Goal: Task Accomplishment & Management: Manage account settings

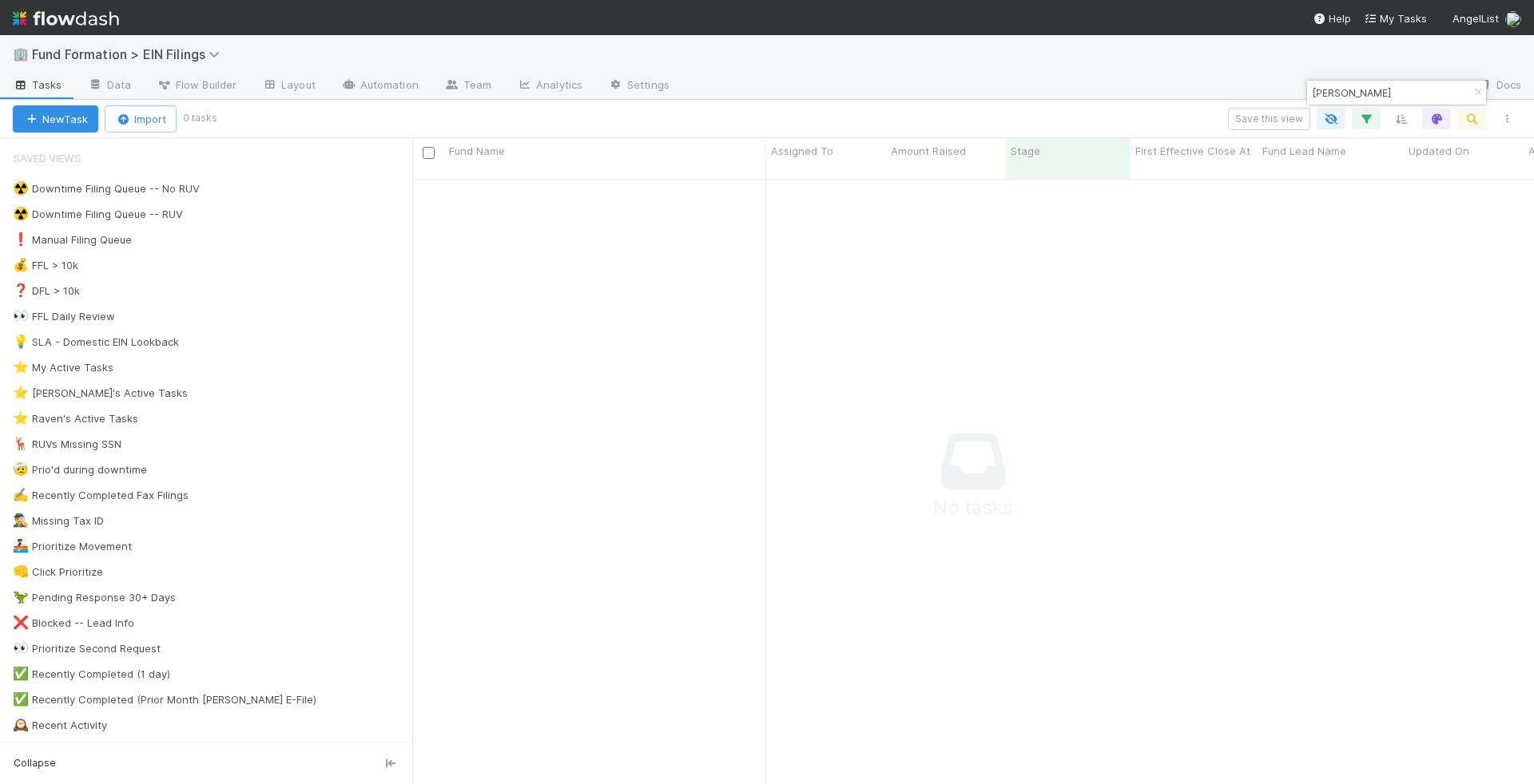
scroll to position [618, 1120]
click at [1476, 86] on button "button" at bounding box center [1478, 93] width 18 height 19
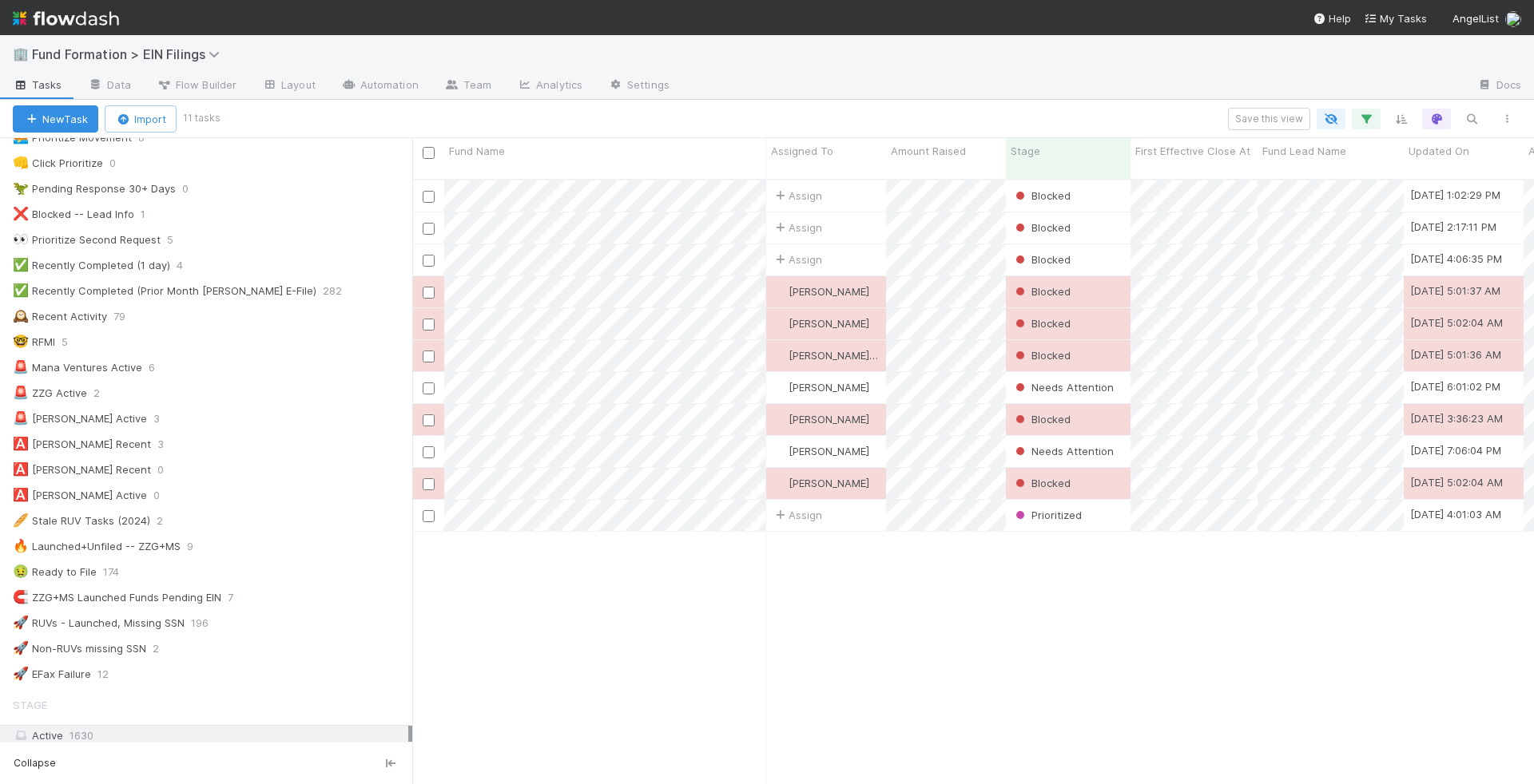
scroll to position [400, 0]
click at [248, 392] on div "🚨 ZZG Active 2" at bounding box center [212, 402] width 399 height 20
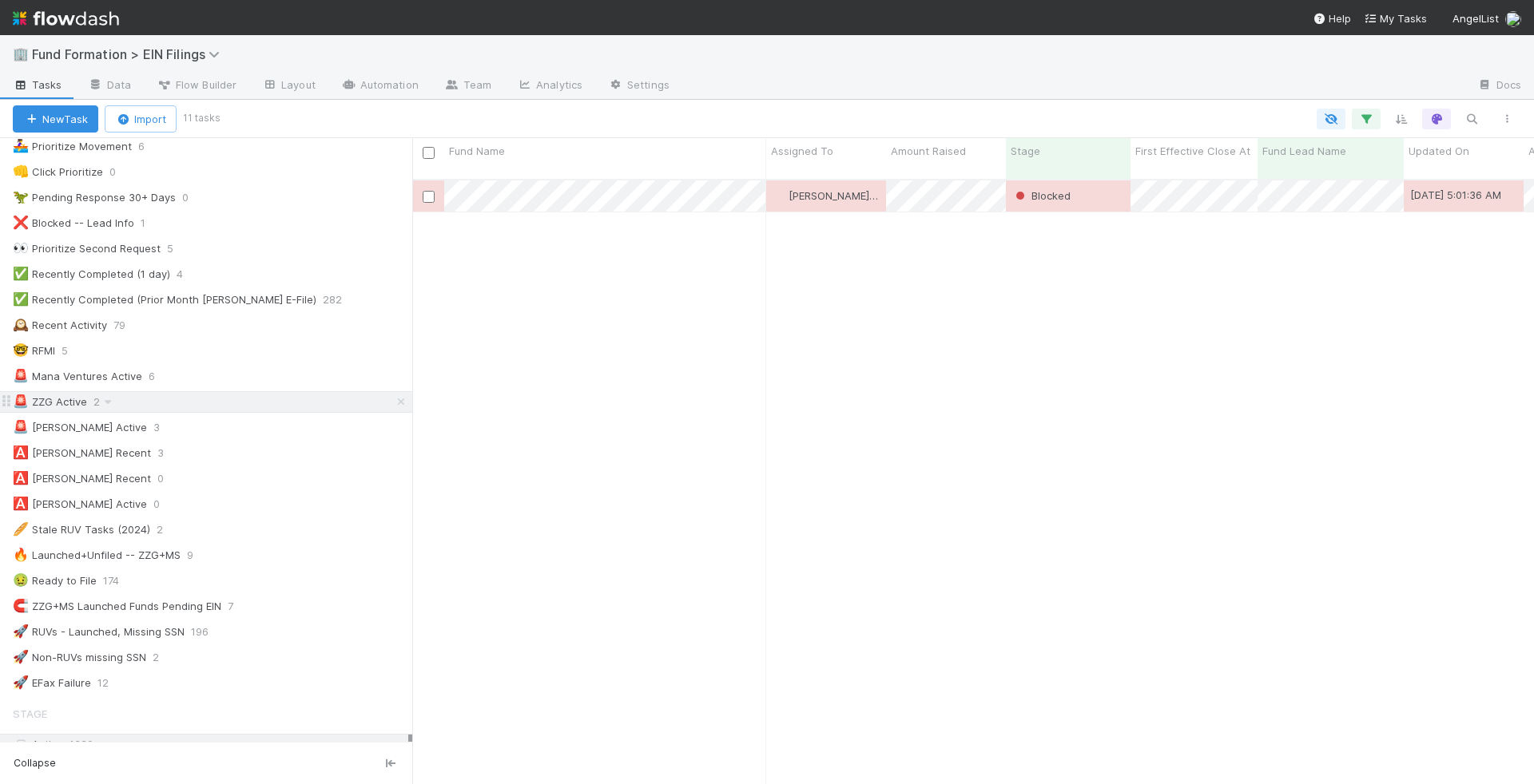
scroll to position [618, 1120]
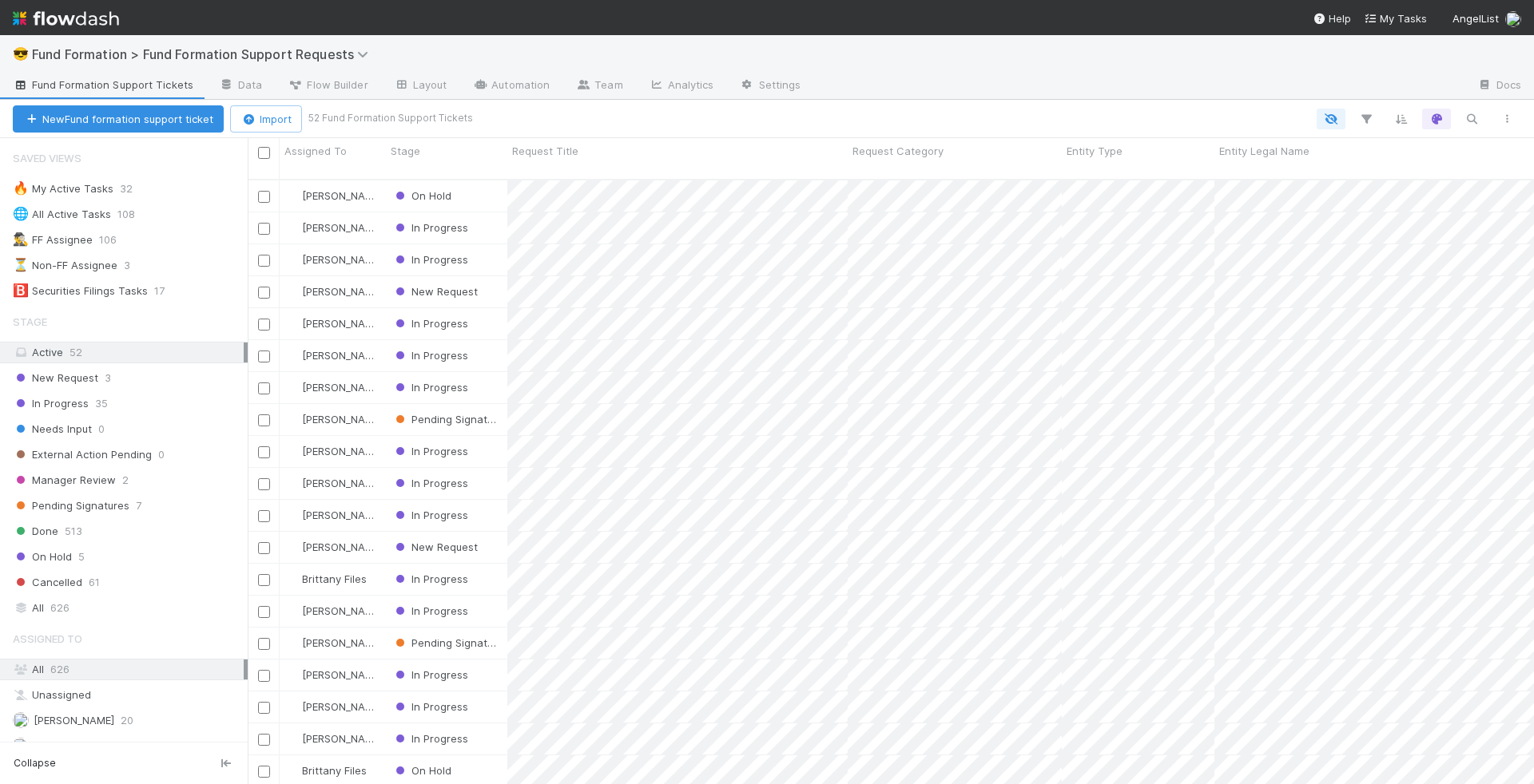
scroll to position [618, 1286]
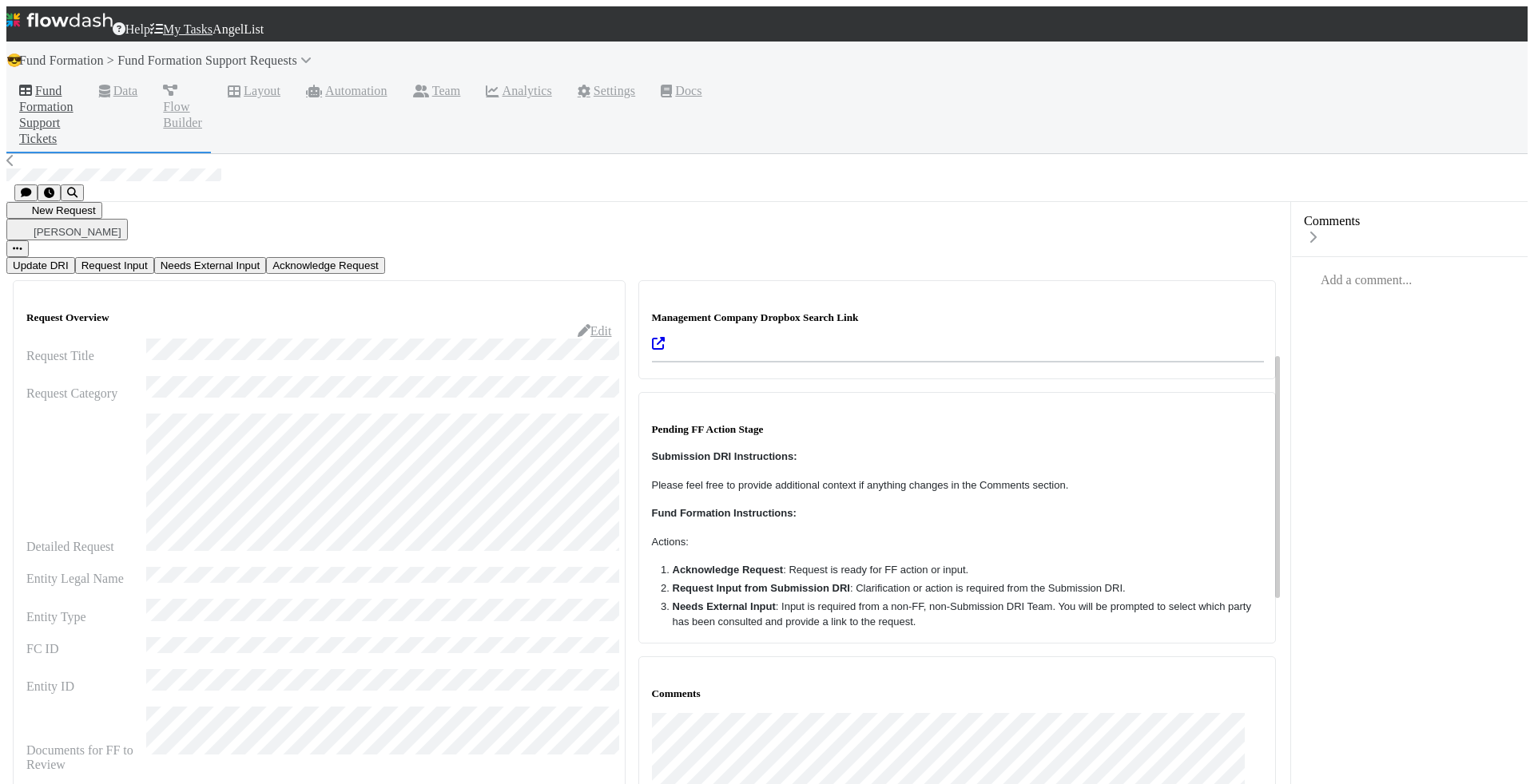
scroll to position [429, 0]
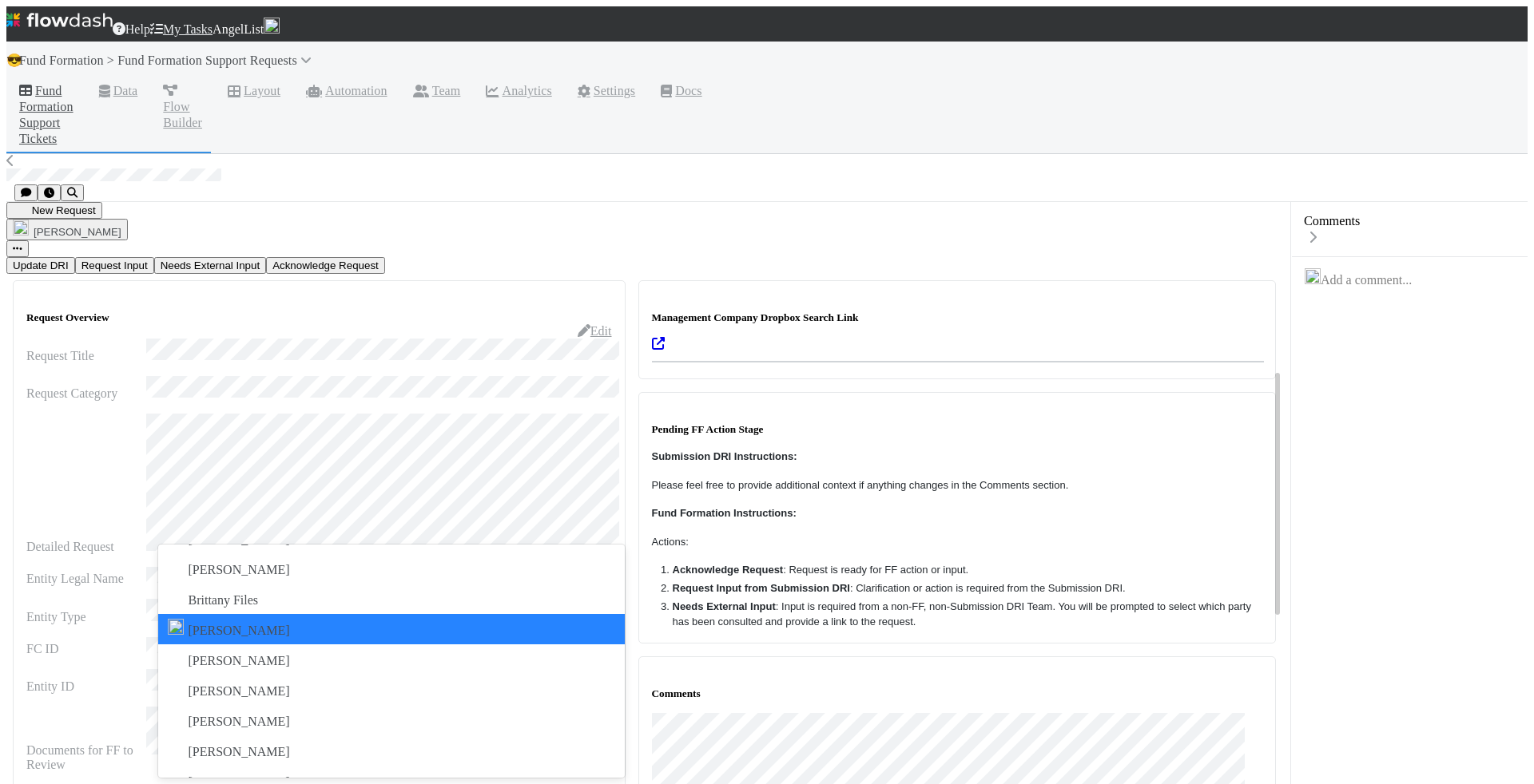
scroll to position [0, 0]
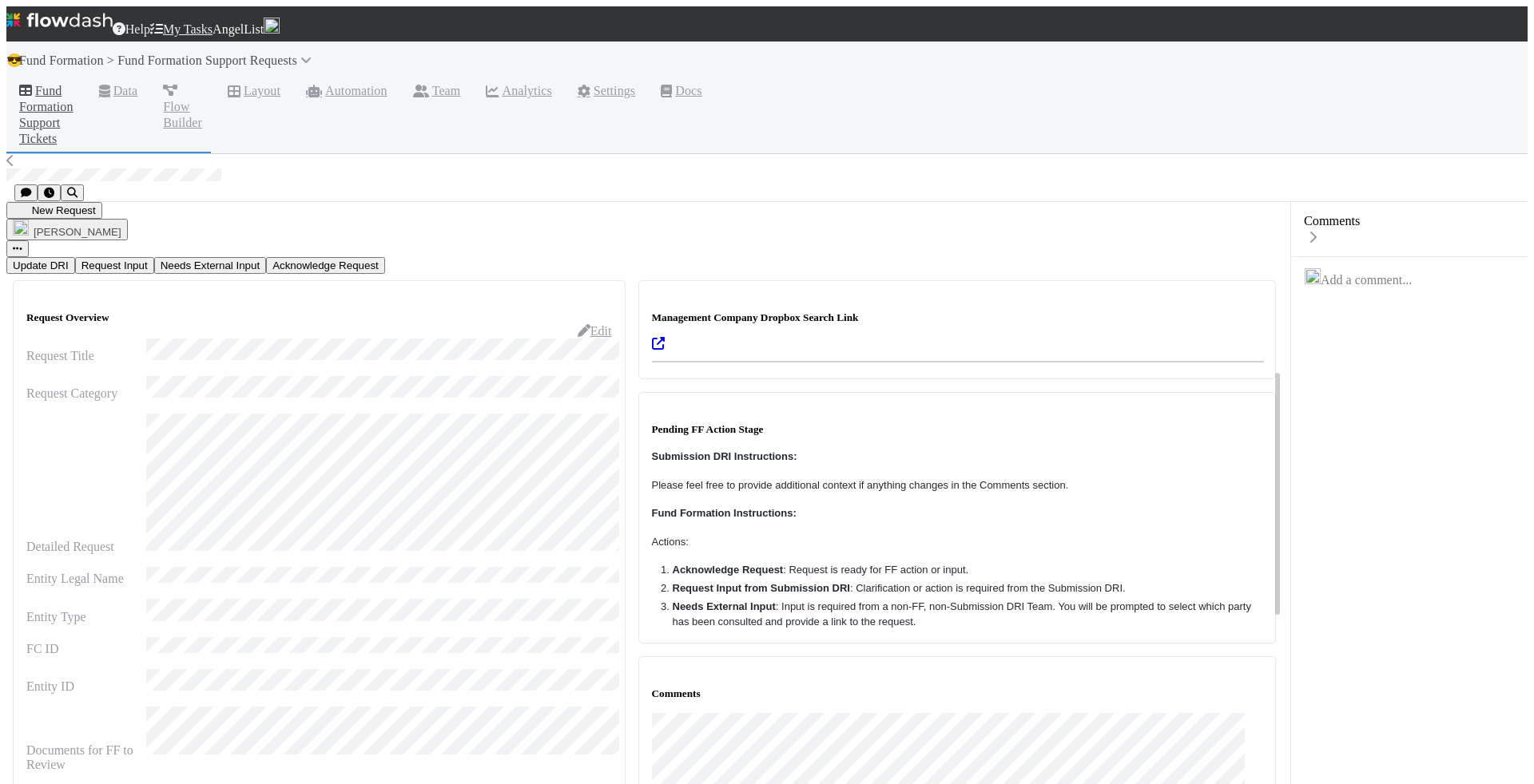
click at [122, 226] on span "Catherine Lambright" at bounding box center [77, 231] width 88 height 12
click at [73, 83] on span "Fund Formation Support Tickets" at bounding box center [46, 114] width 54 height 64
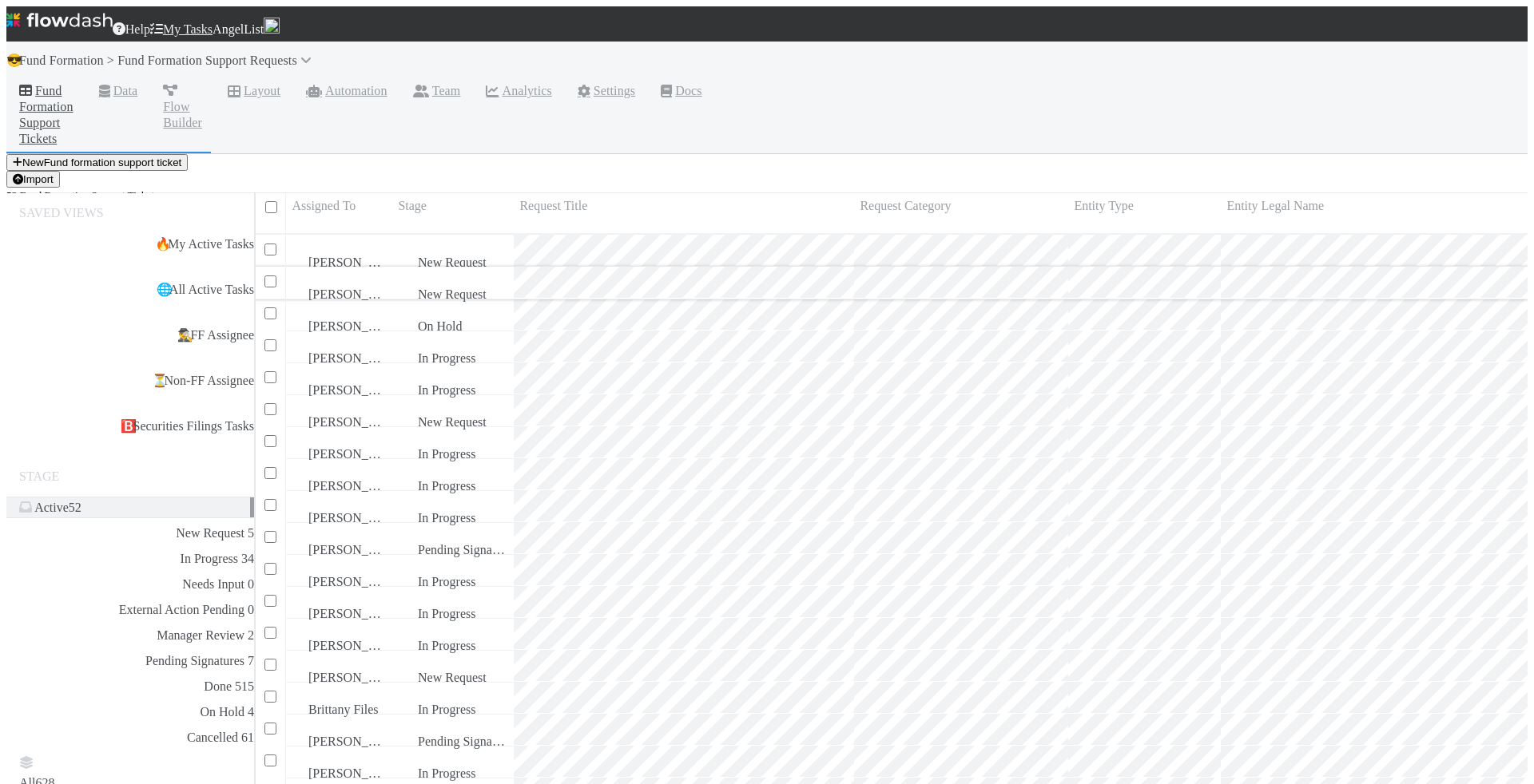
scroll to position [618, 1286]
click at [496, 234] on div "New Request" at bounding box center [453, 251] width 122 height 32
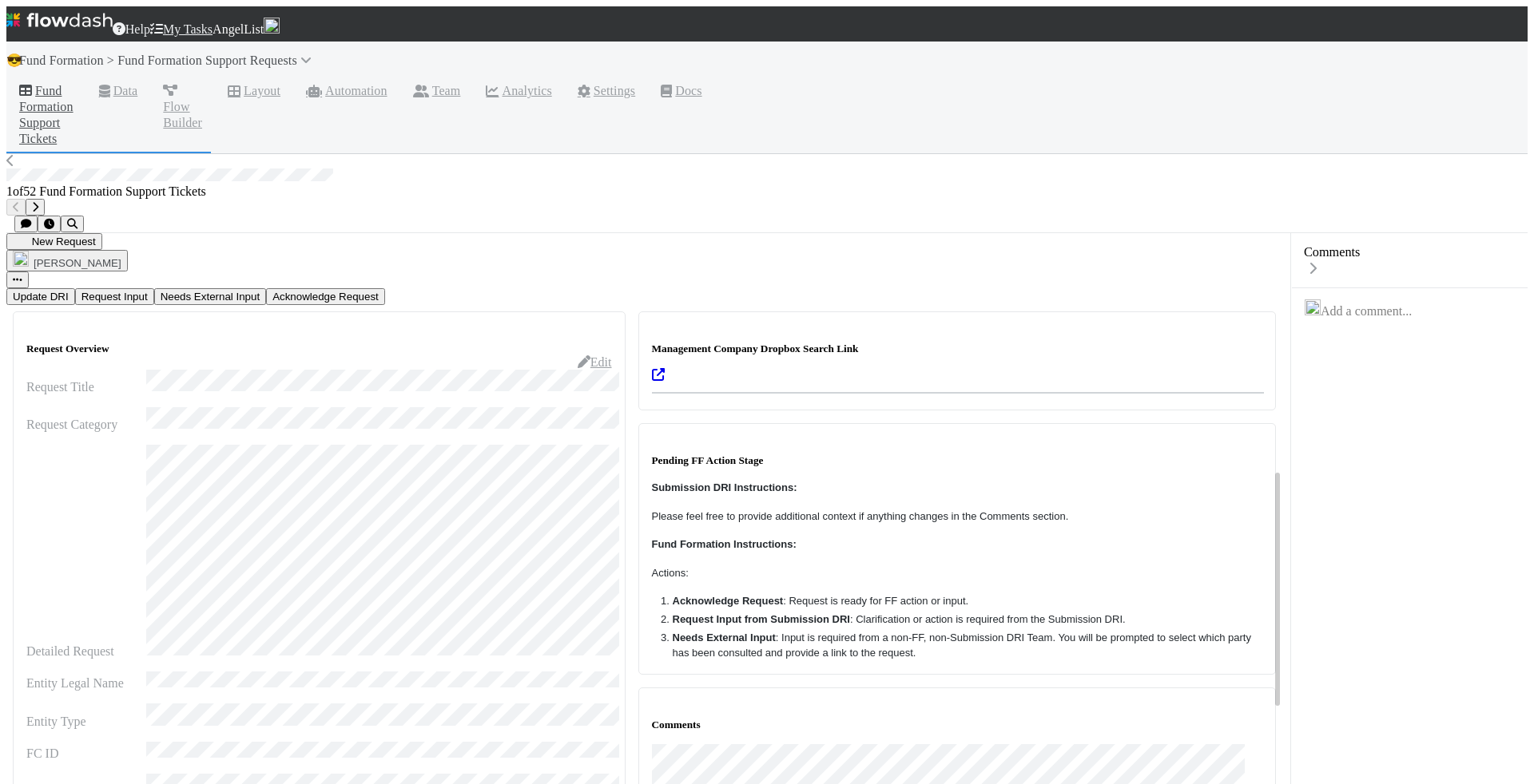
scroll to position [659, 0]
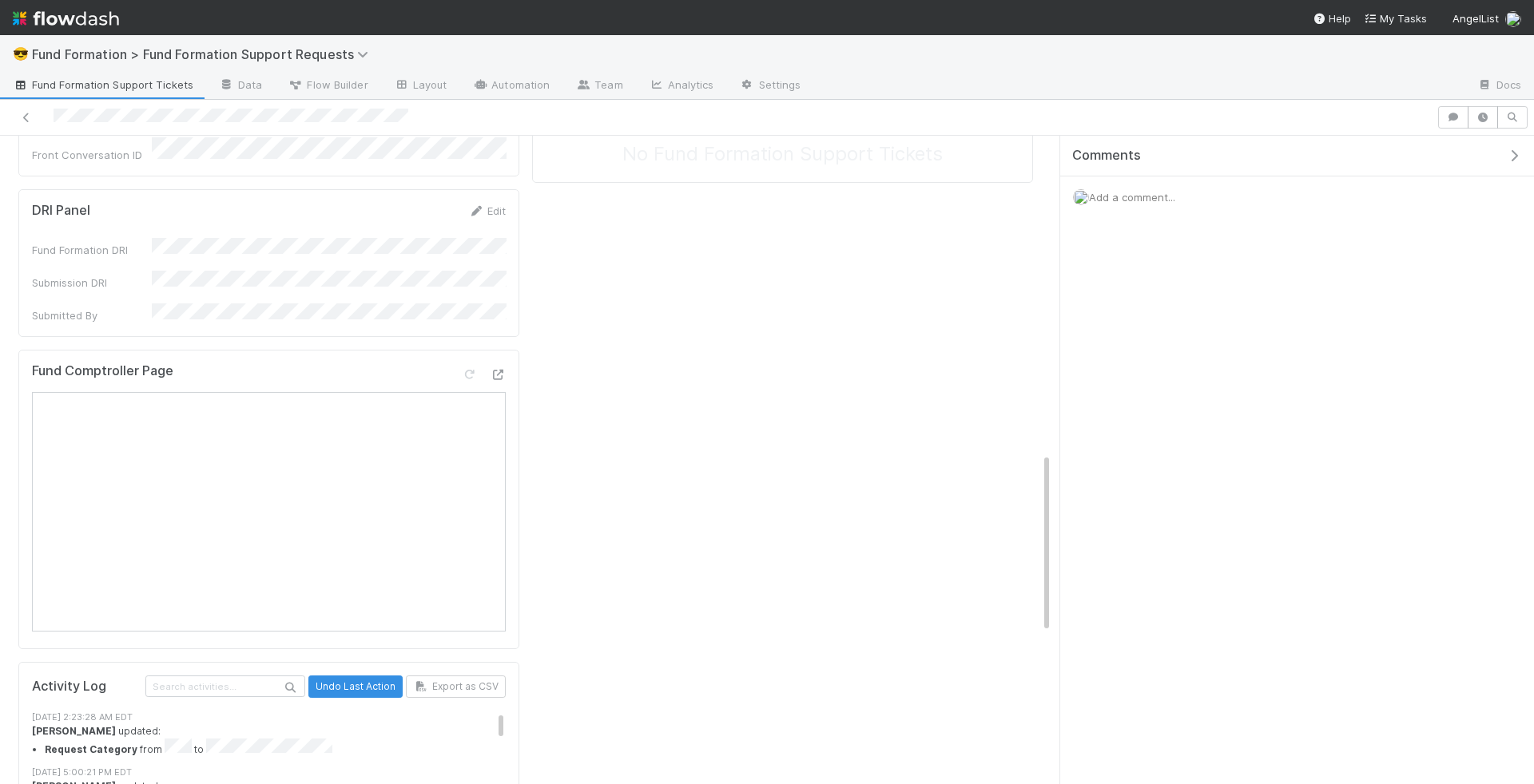
scroll to position [977, 0]
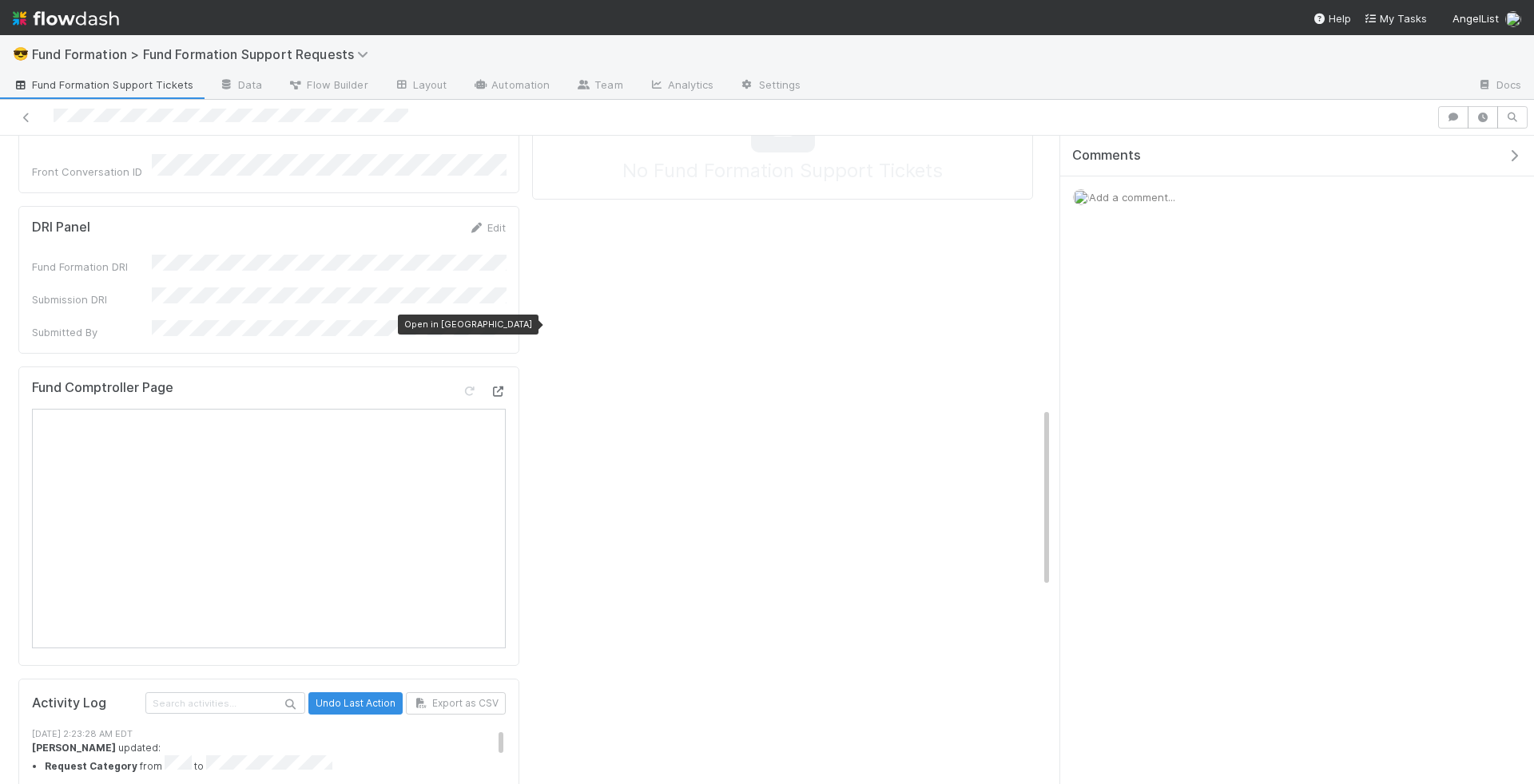
click at [493, 387] on icon at bounding box center [497, 392] width 16 height 10
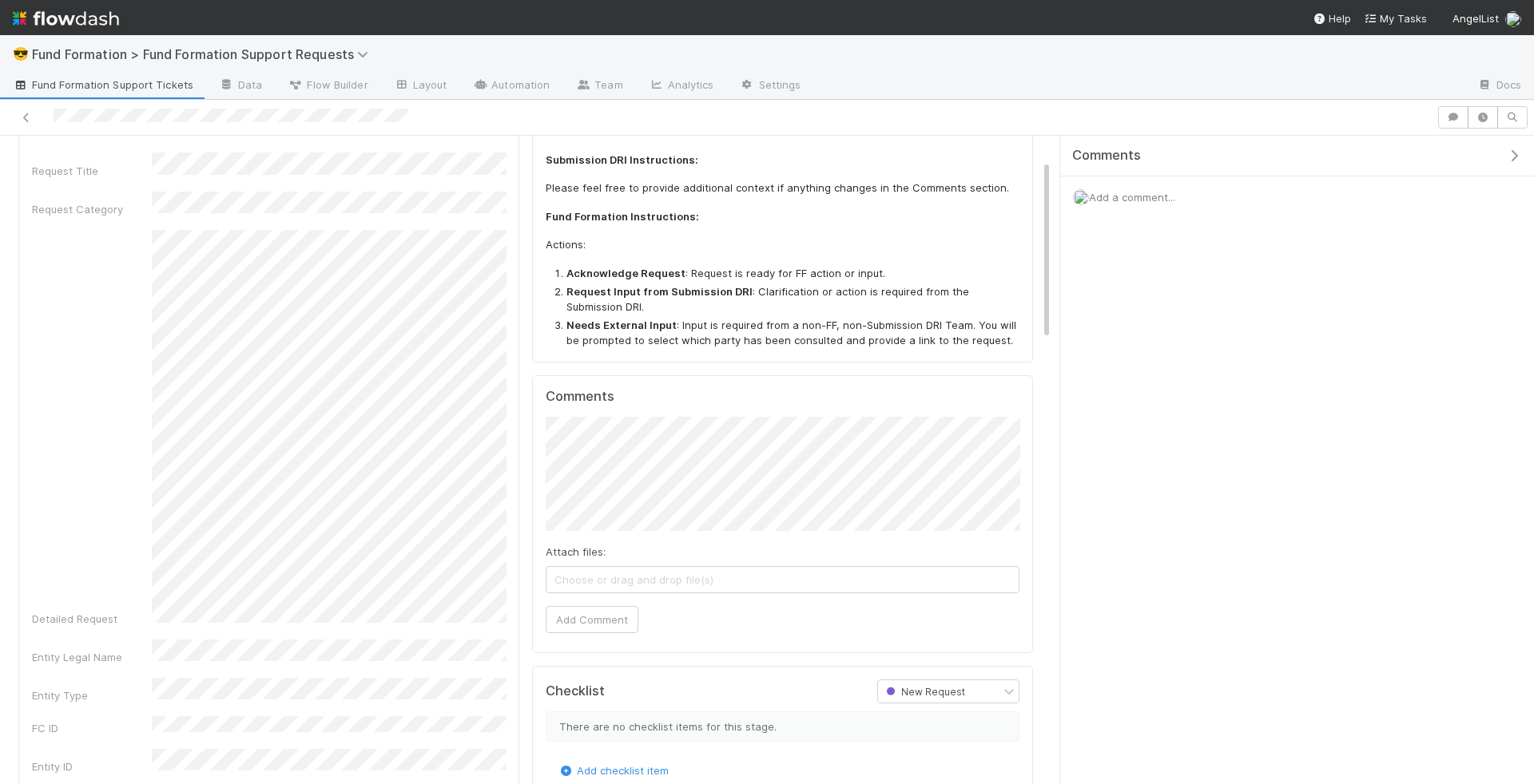
scroll to position [164, 0]
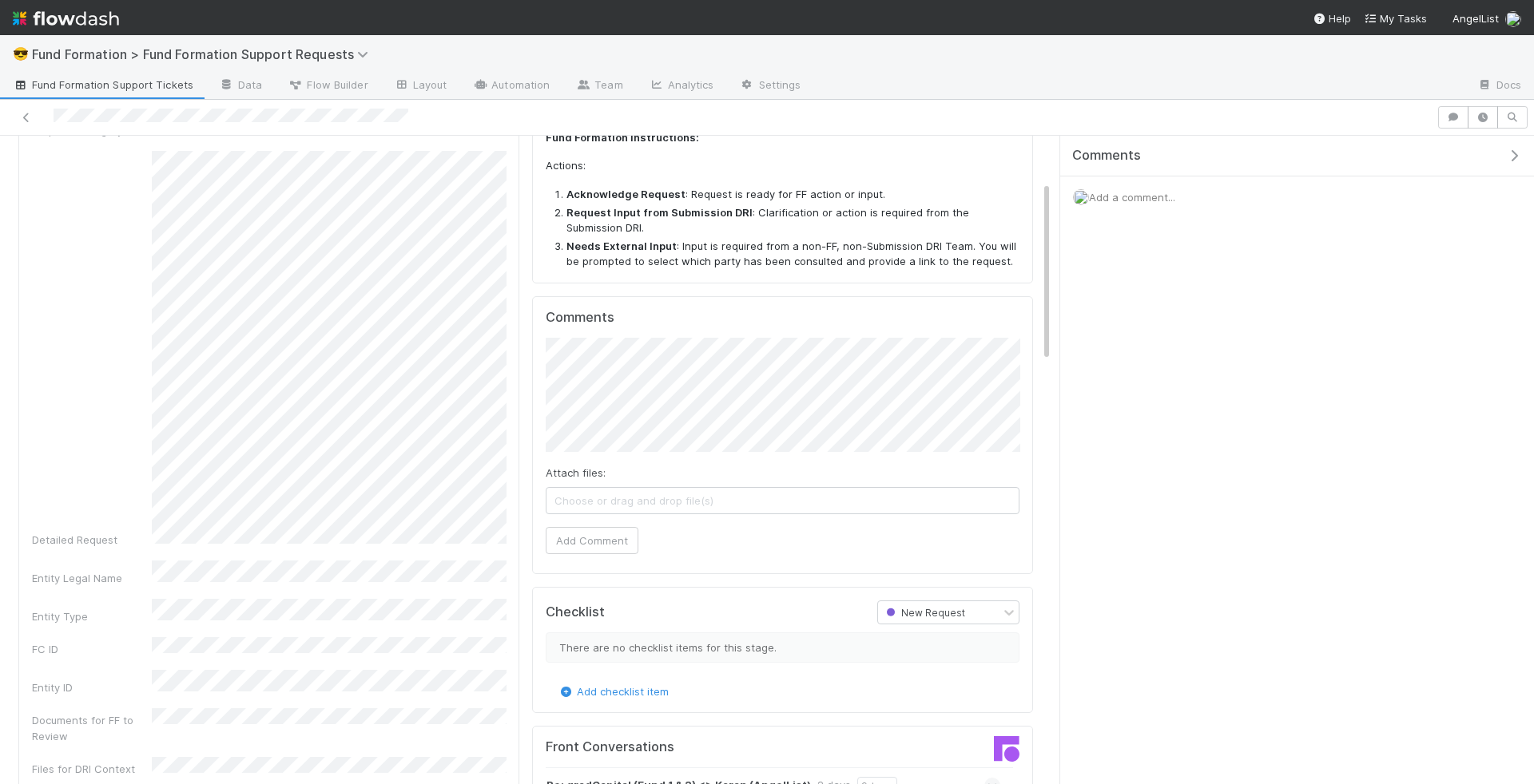
click at [729, 465] on div "Attach files: Choose or drag and drop file(s)" at bounding box center [783, 489] width 474 height 49
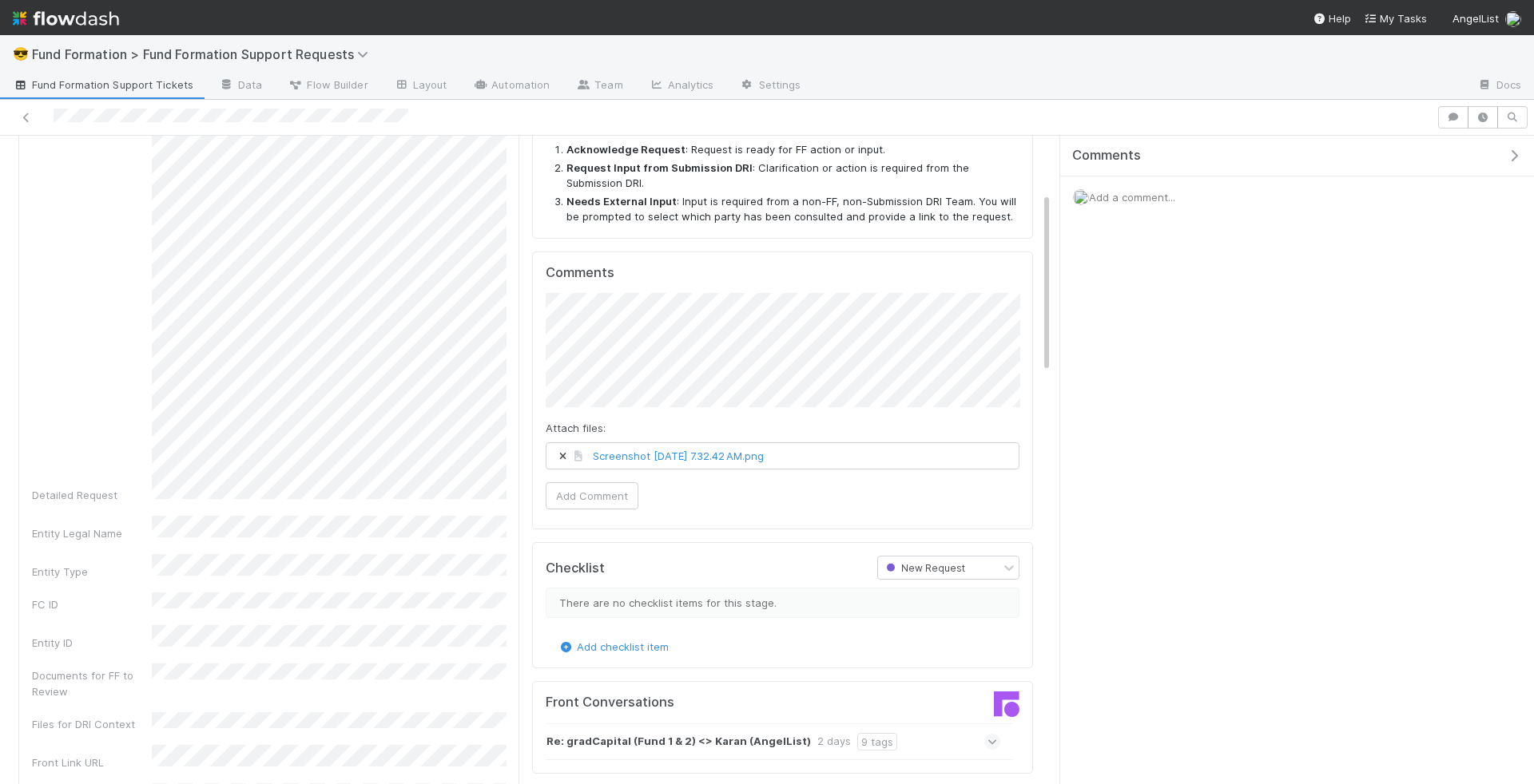
scroll to position [224, 0]
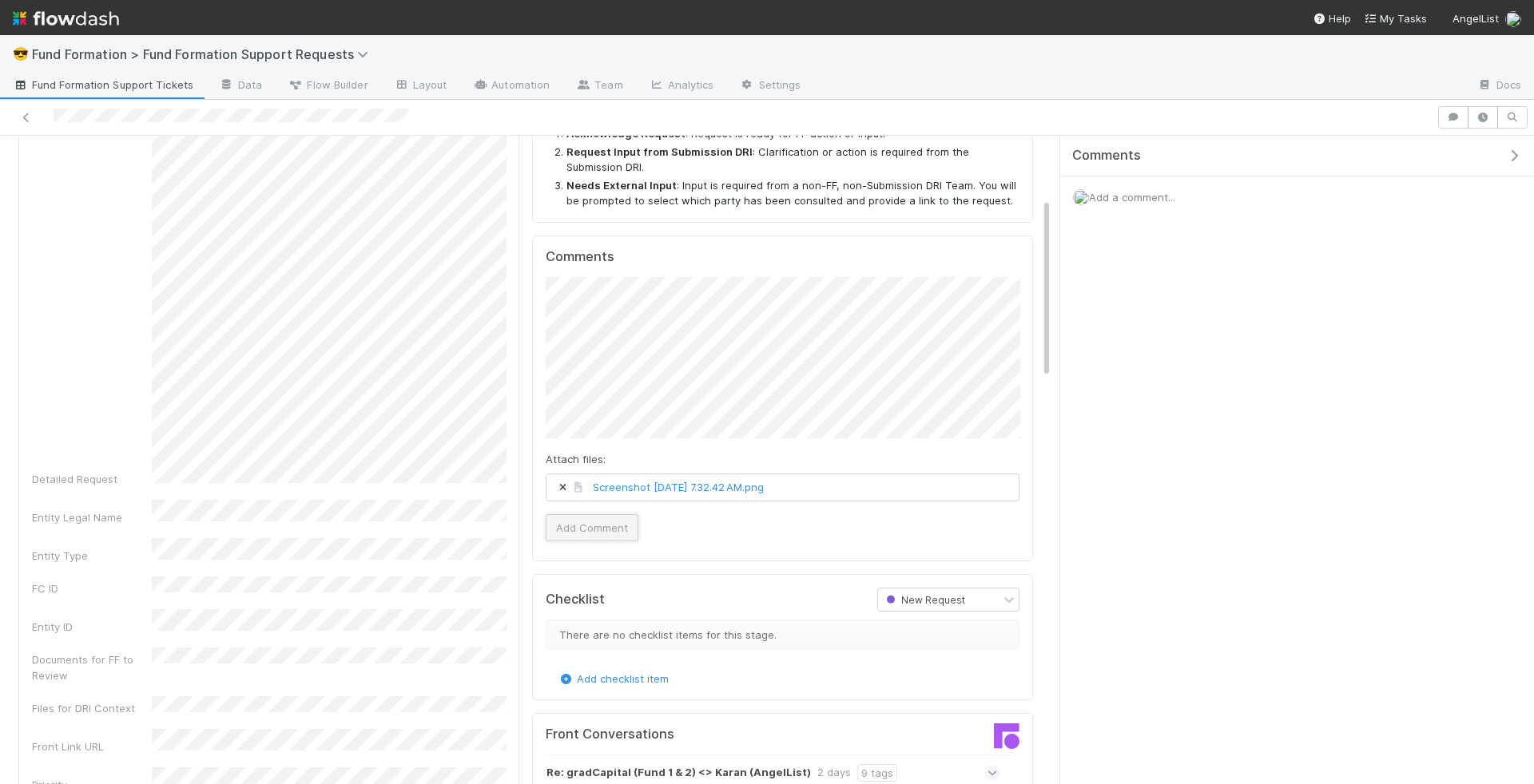
click at [584, 519] on button "Add Comment" at bounding box center [592, 528] width 93 height 27
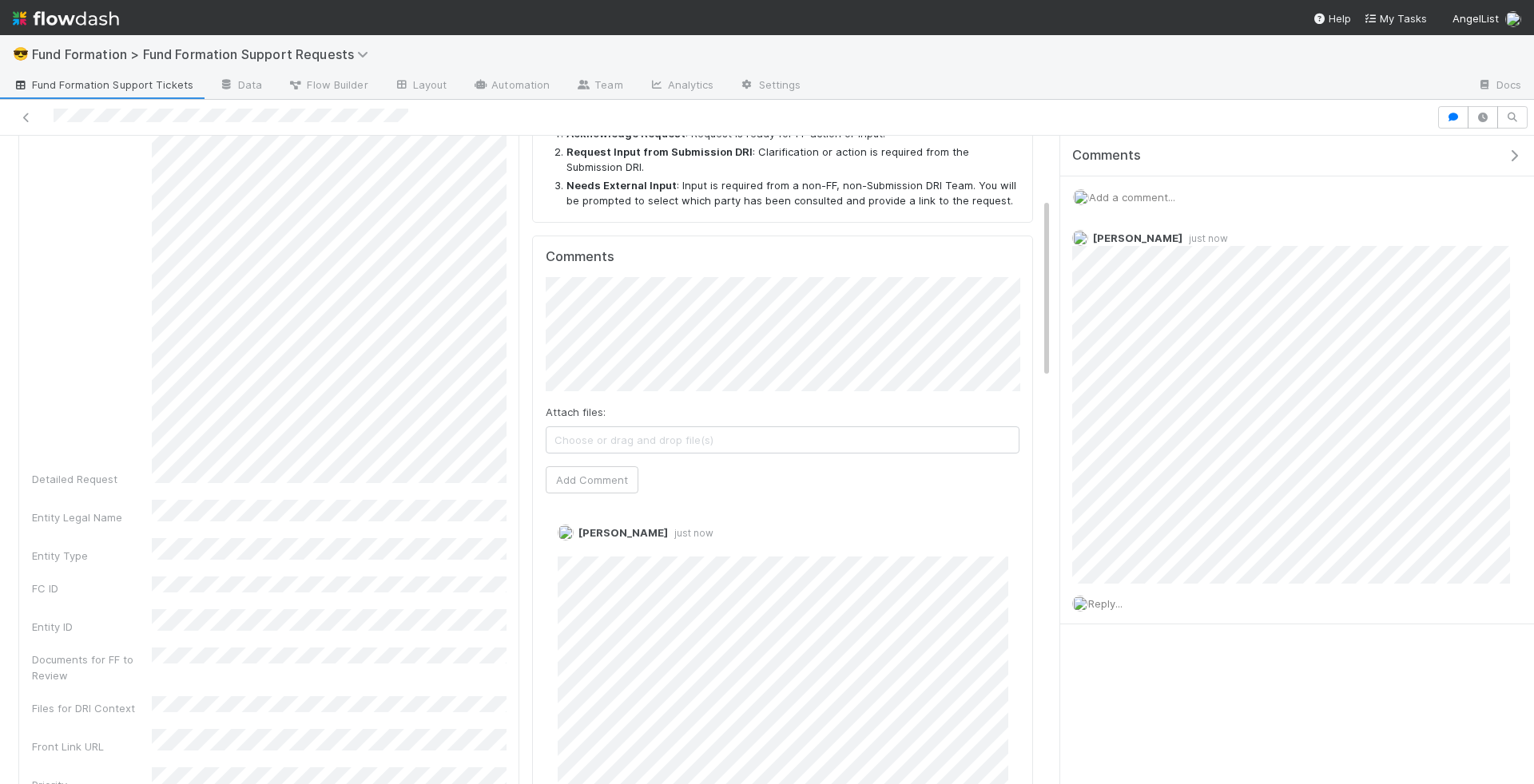
scroll to position [0, 0]
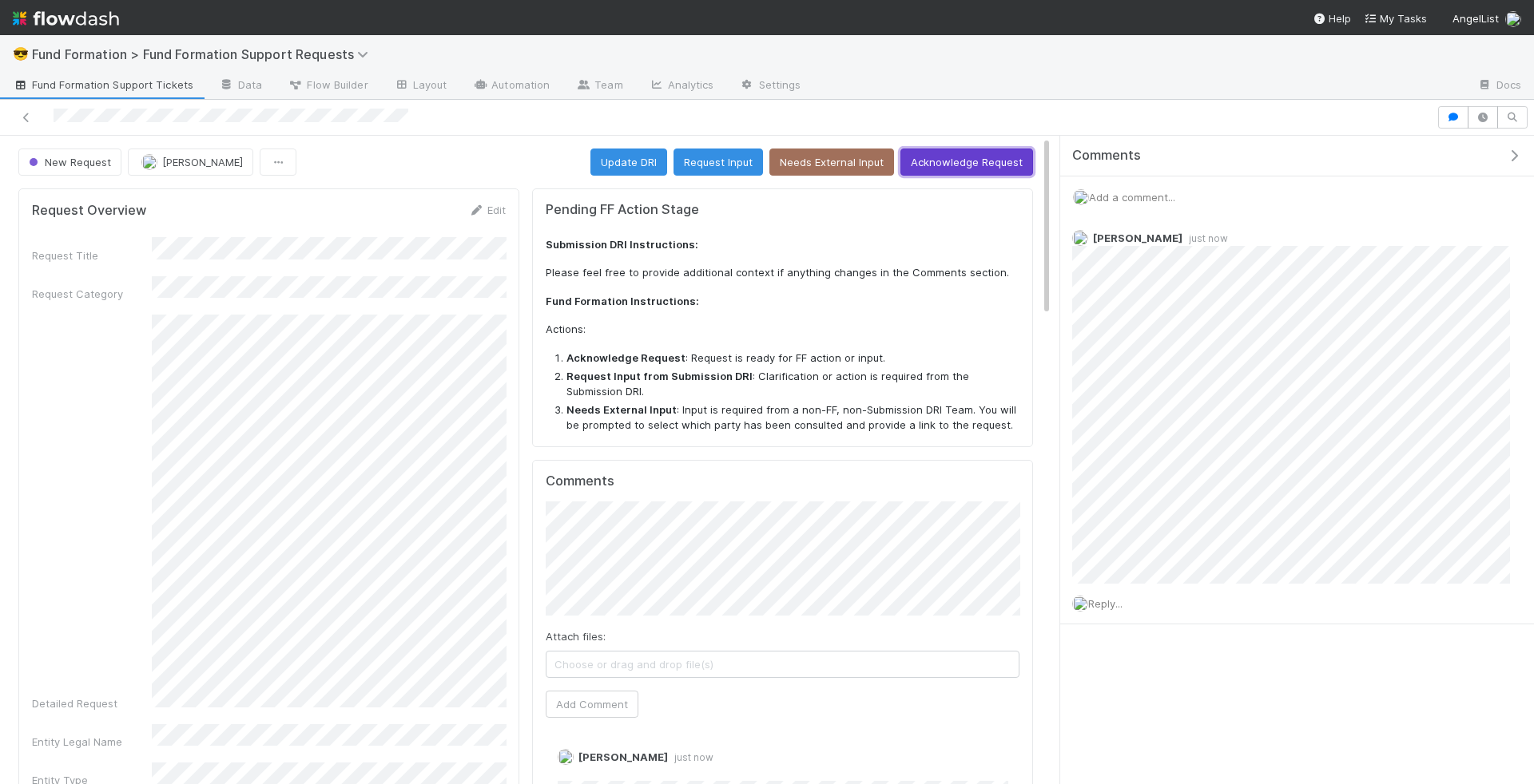
click at [931, 151] on button "Acknowledge Request" at bounding box center [967, 162] width 133 height 27
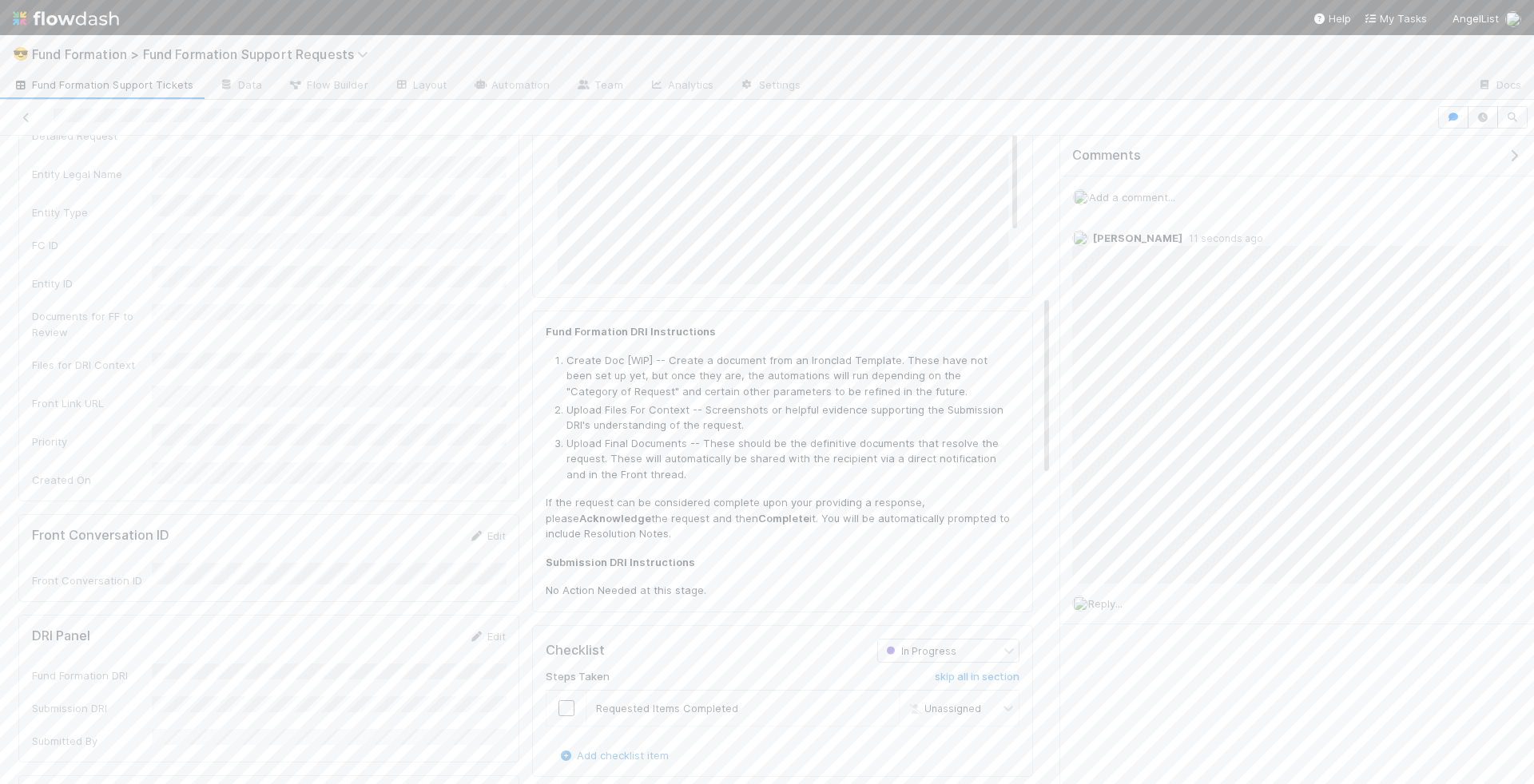
scroll to position [641, 0]
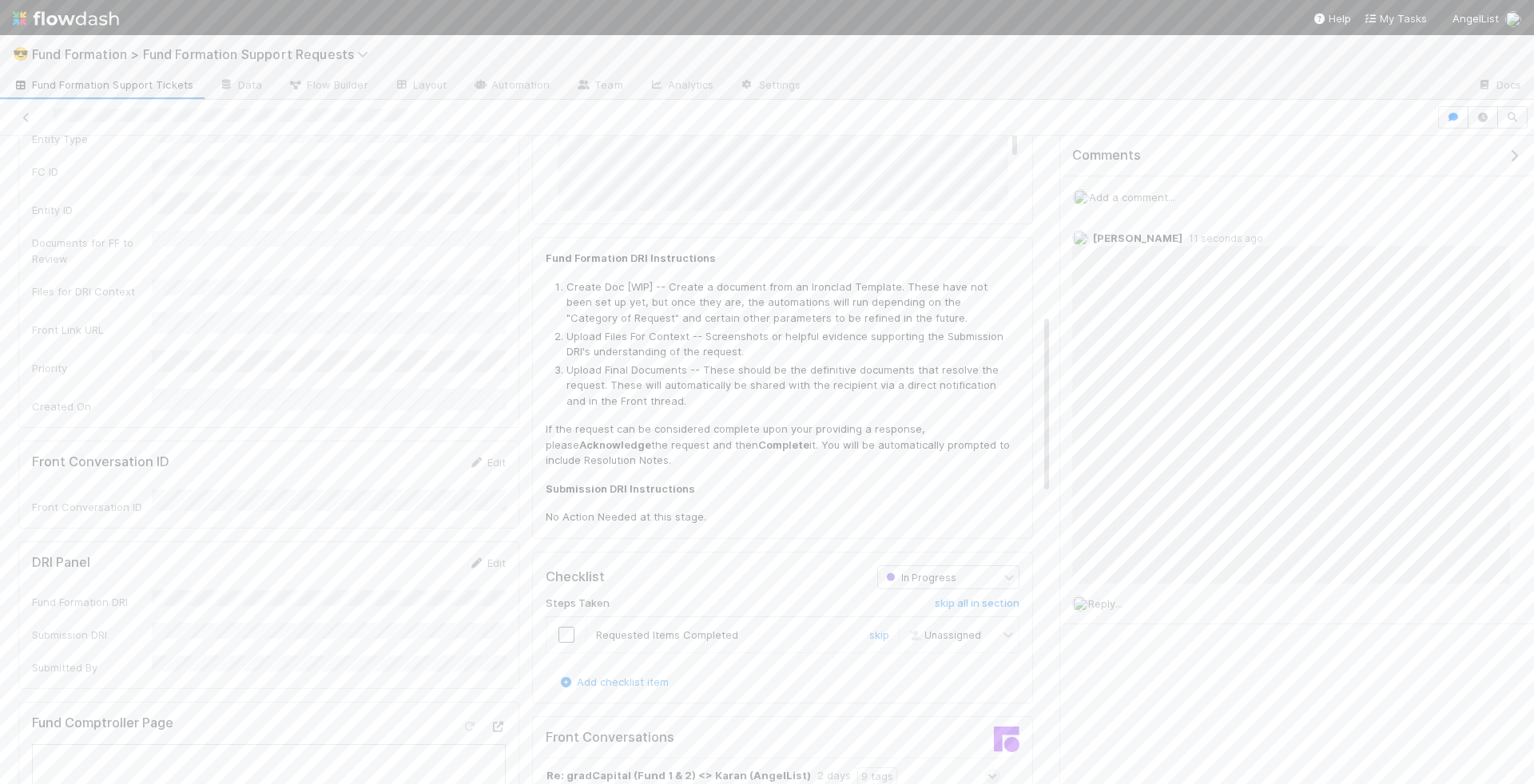
click at [564, 627] on input "checkbox" at bounding box center [567, 635] width 16 height 16
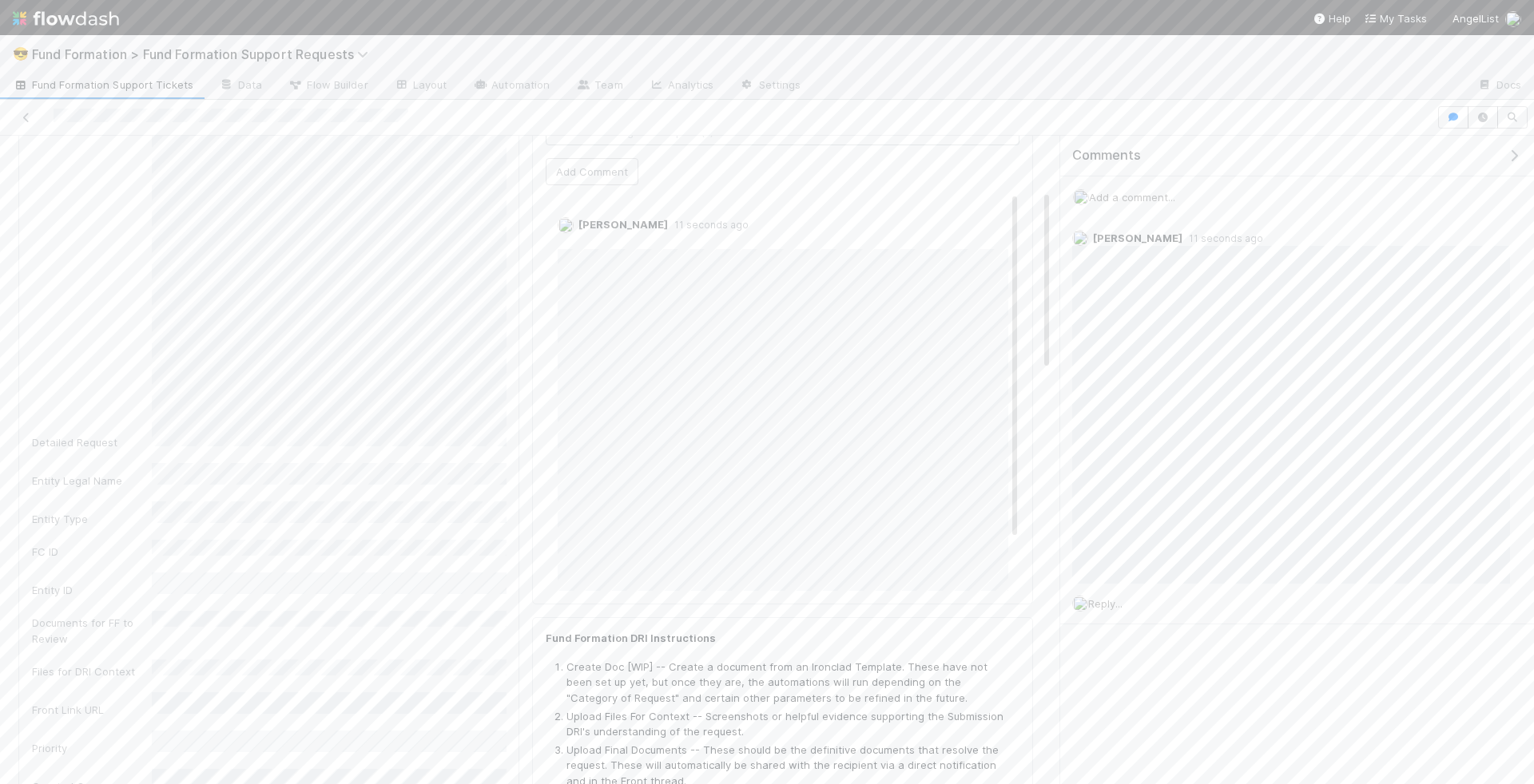
scroll to position [0, 0]
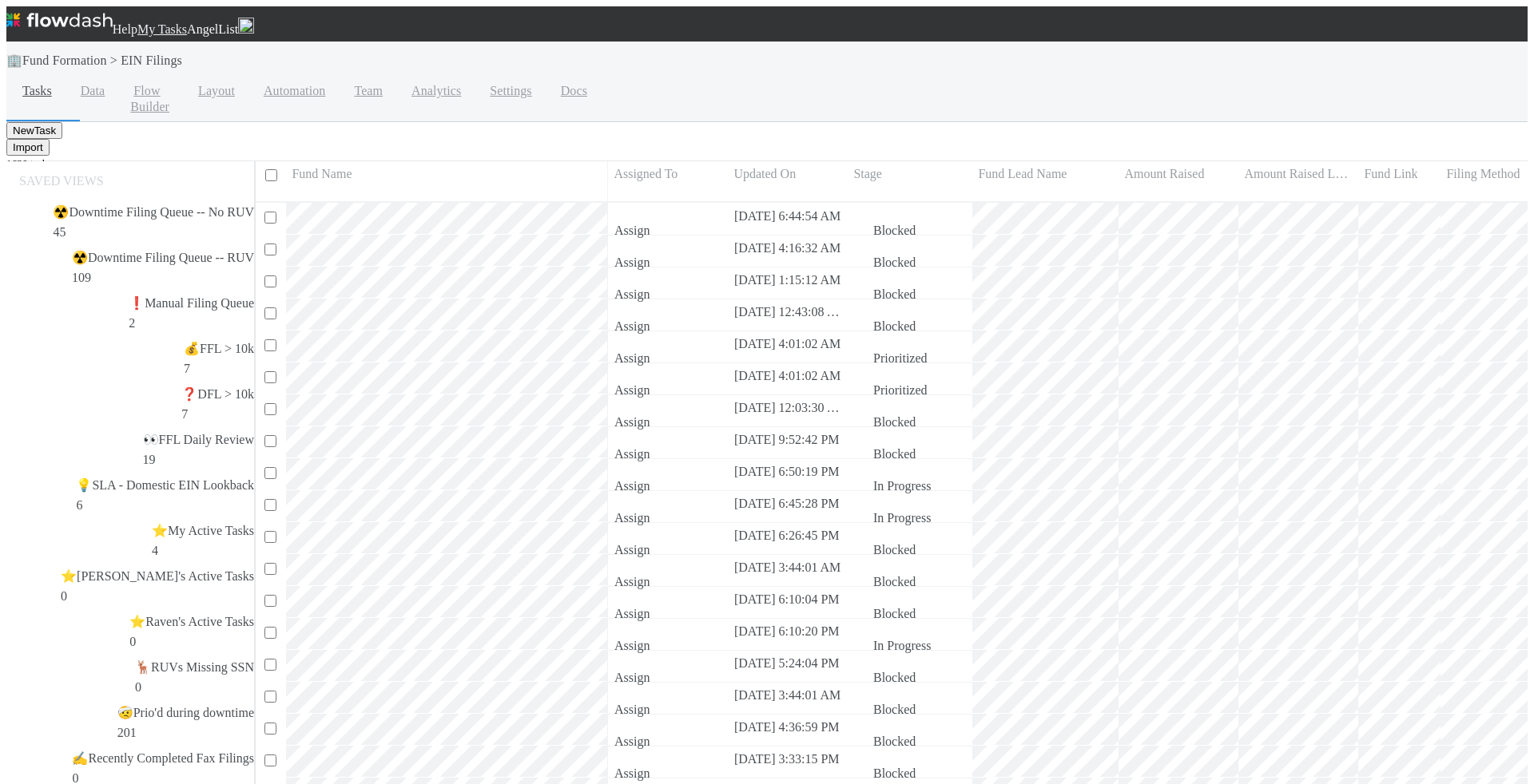
scroll to position [618, 1286]
click at [1502, 181] on icon "button" at bounding box center [1502, 181] width 0 height 0
type input "r"
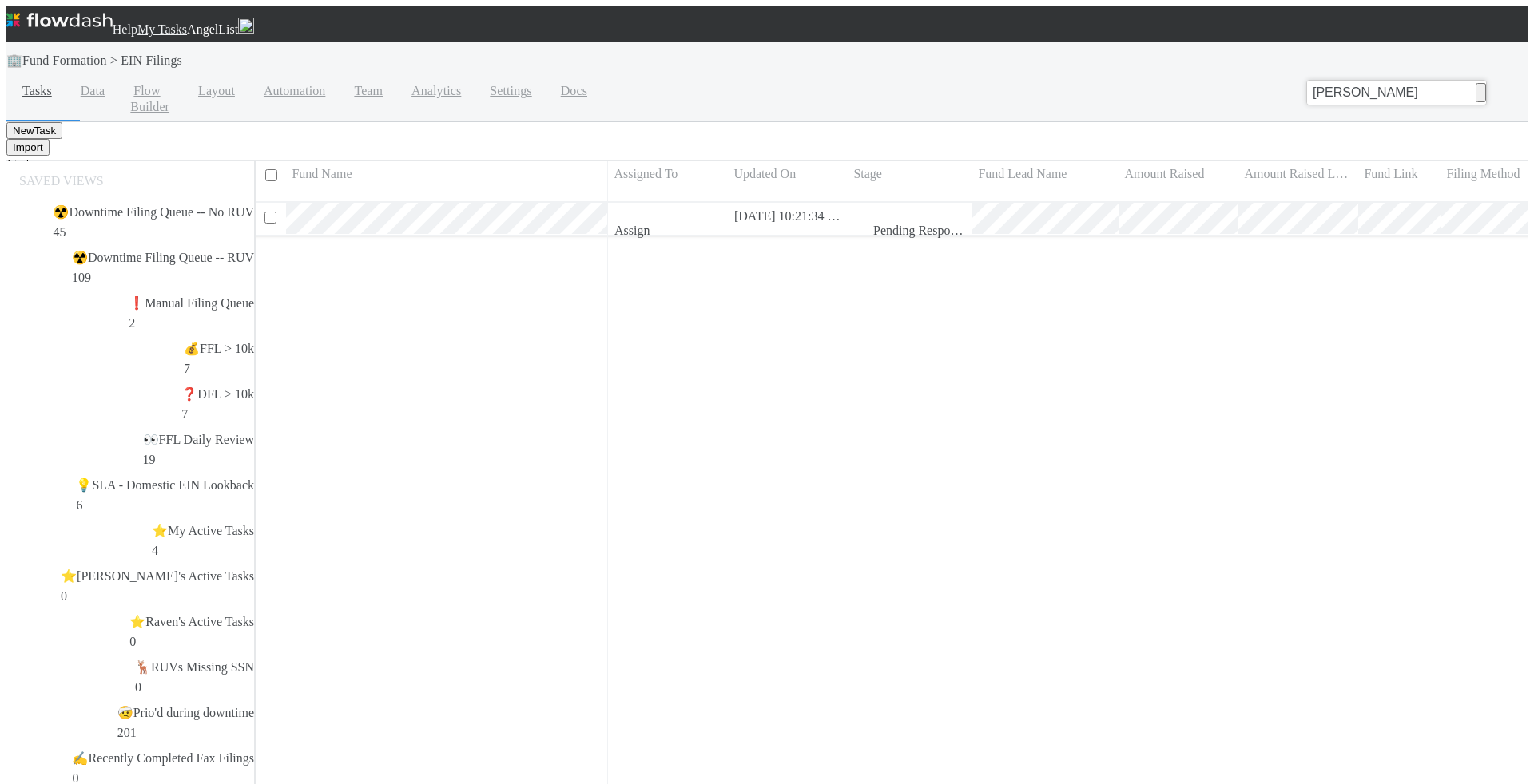
type input "[PERSON_NAME]"
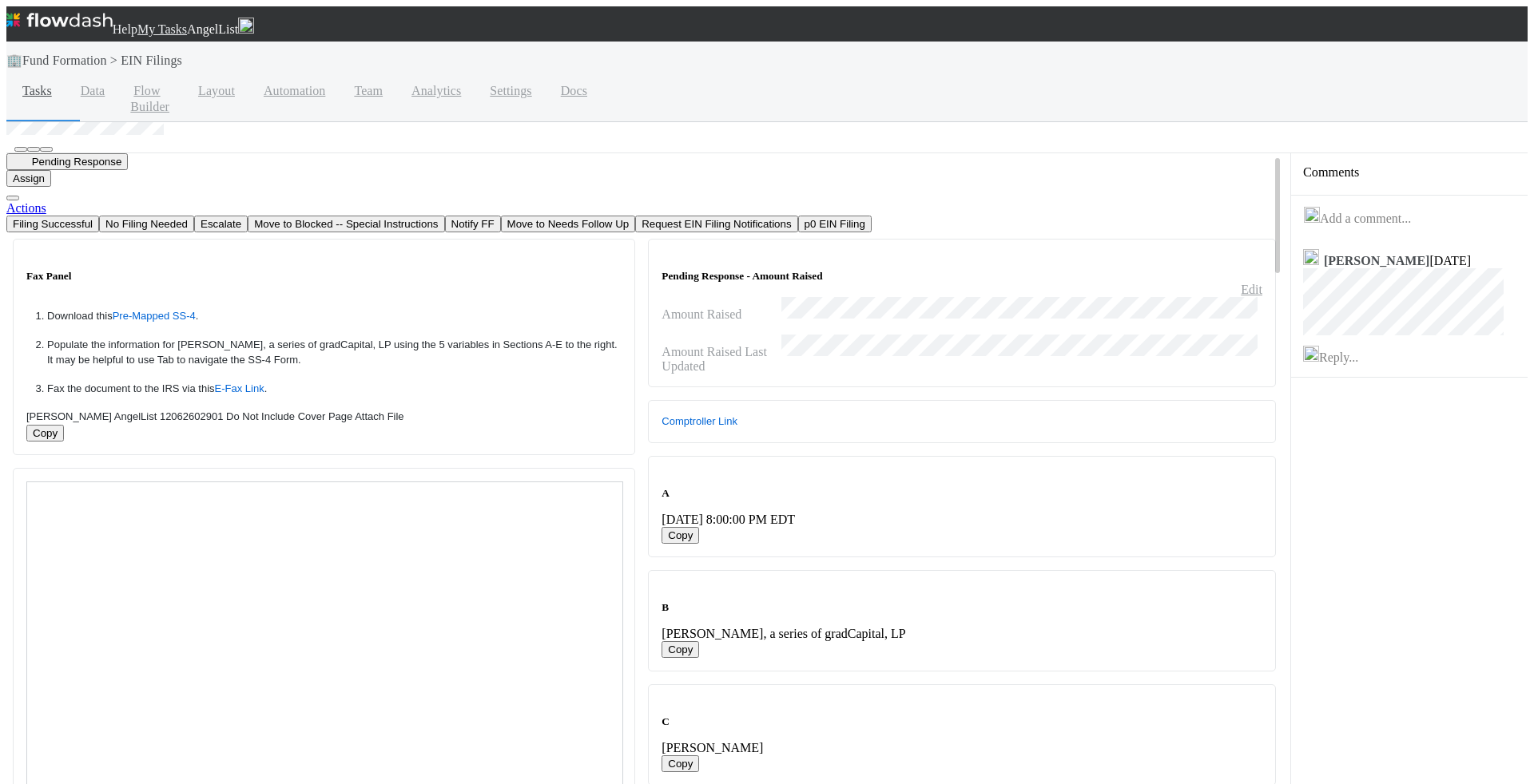
click at [46, 201] on link "Actions" at bounding box center [27, 208] width 40 height 14
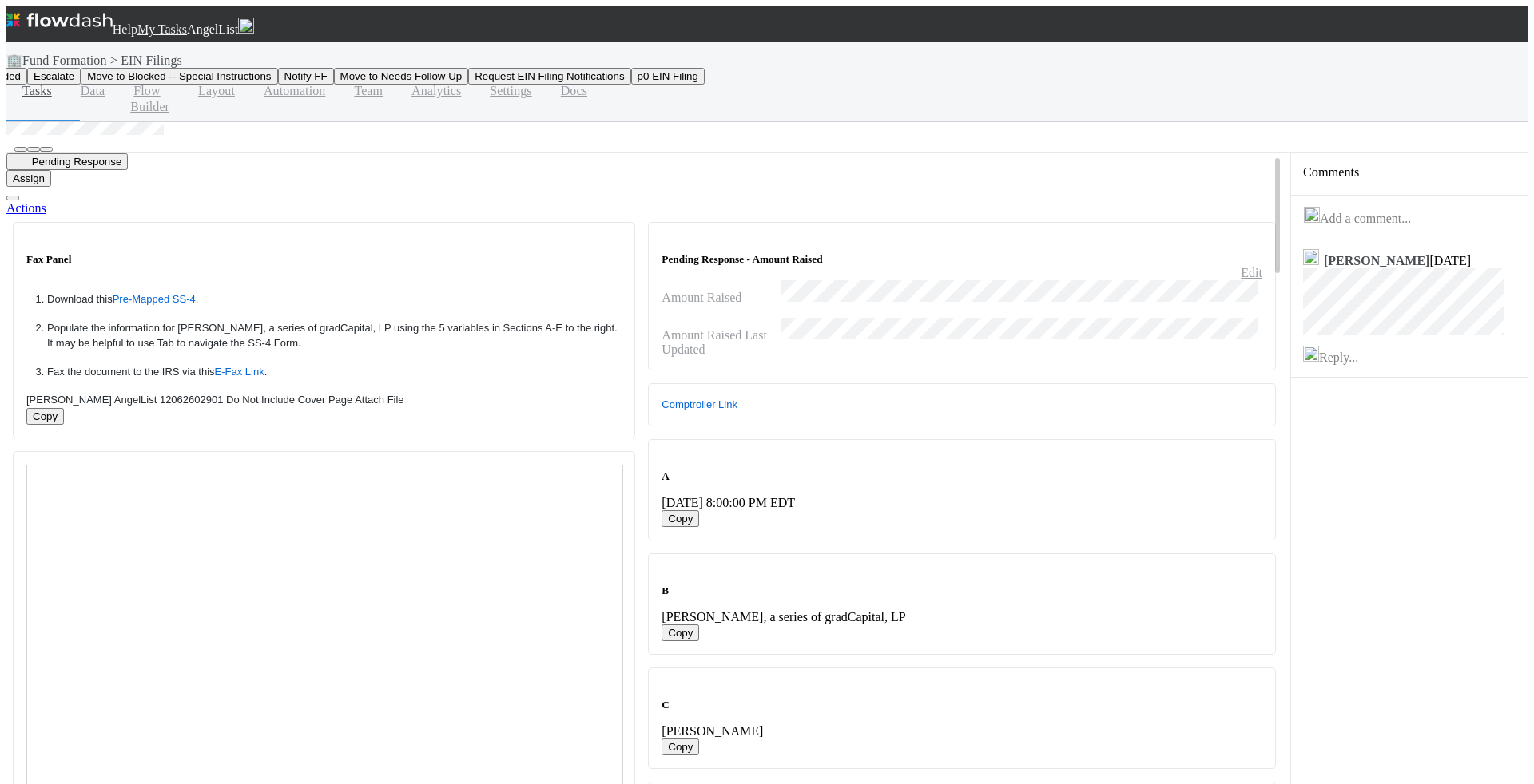
click at [630, 85] on button "Request EIN Filing Notifications" at bounding box center [549, 76] width 162 height 17
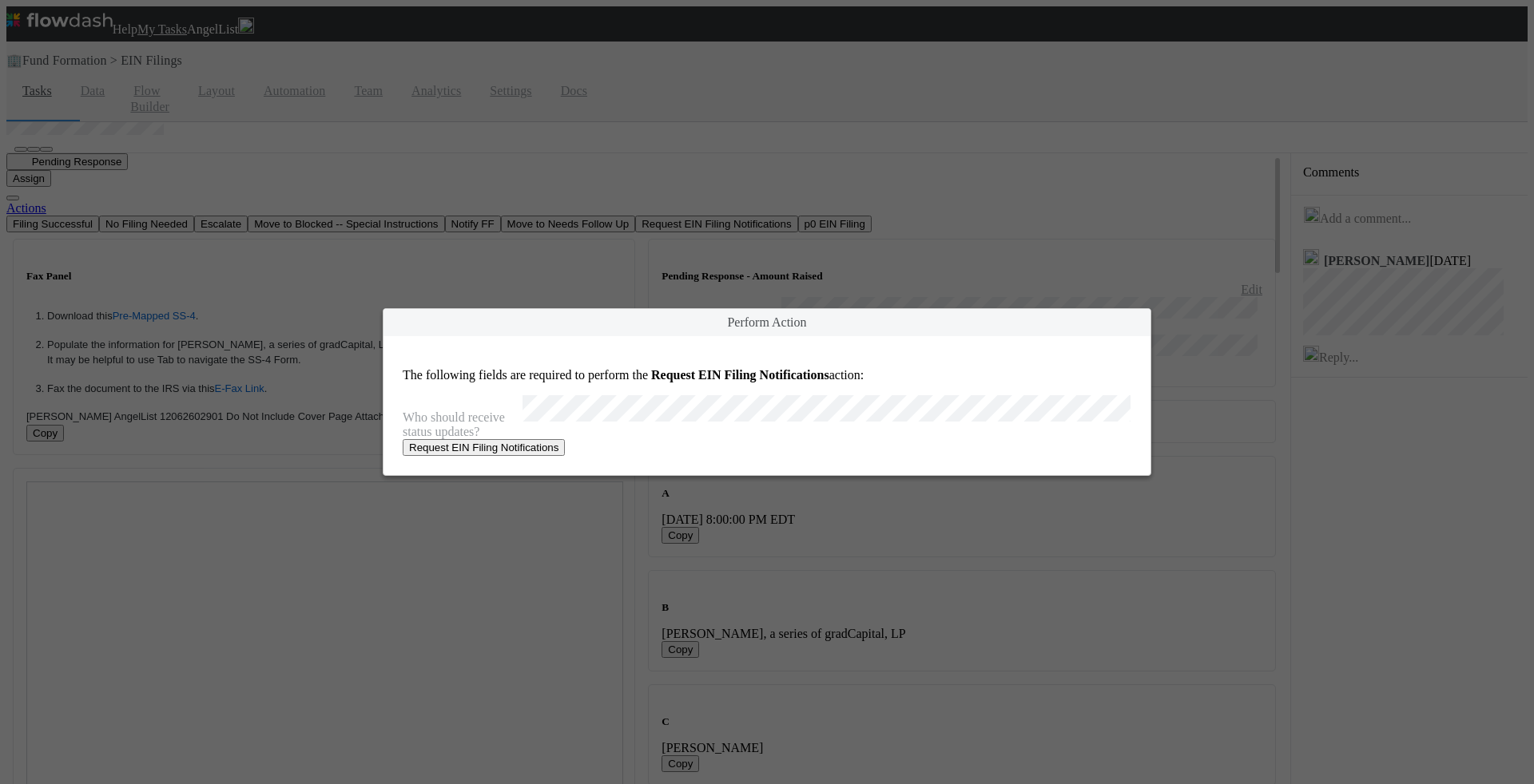
click at [565, 452] on button "Request EIN Filing Notifications" at bounding box center [483, 447] width 162 height 17
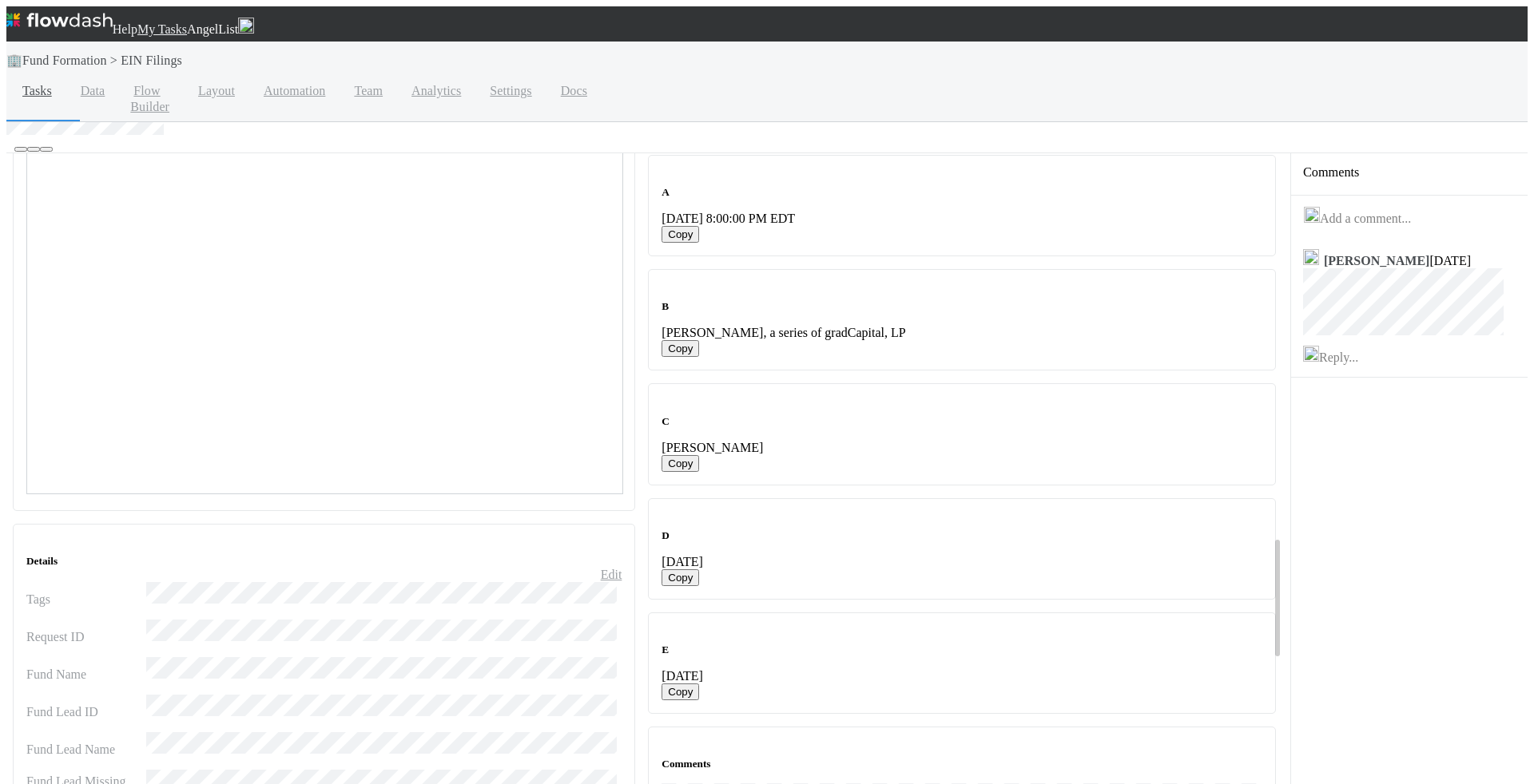
scroll to position [1963, 0]
